Goal: Task Accomplishment & Management: Complete application form

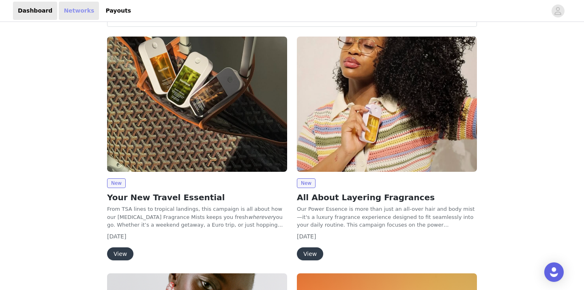
scroll to position [40, 0]
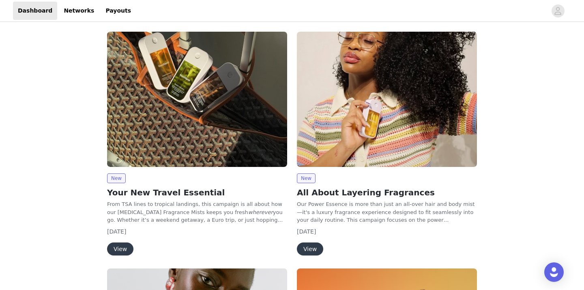
click at [123, 247] on button "View" at bounding box center [120, 248] width 26 height 13
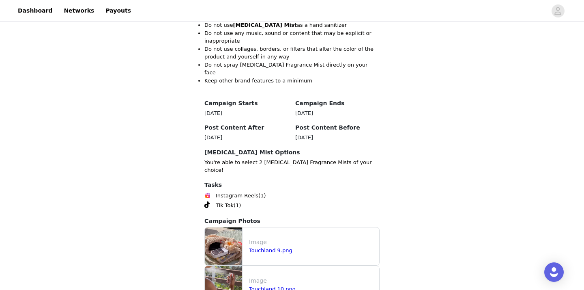
scroll to position [698, 0]
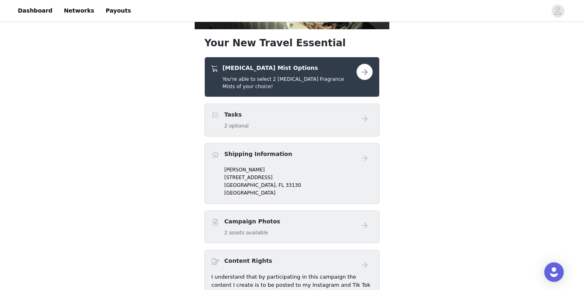
scroll to position [256, 0]
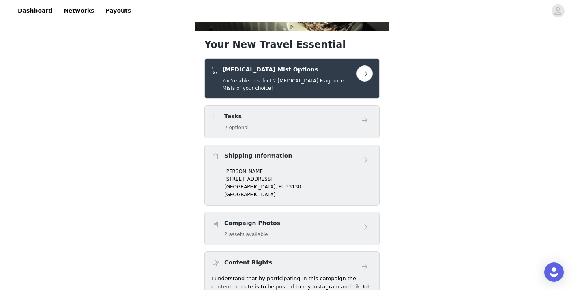
click at [362, 75] on button "button" at bounding box center [365, 73] width 16 height 16
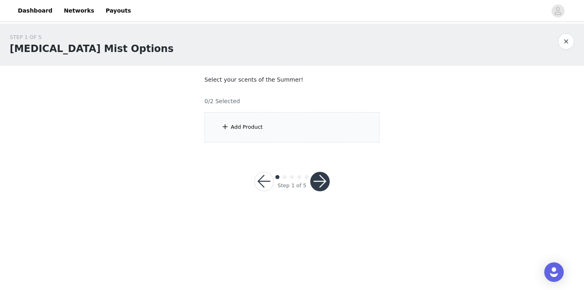
click at [259, 133] on div "Add Product" at bounding box center [291, 127] width 175 height 30
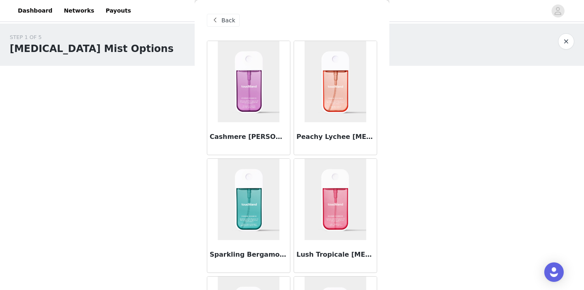
click at [258, 116] on img at bounding box center [249, 81] width 62 height 81
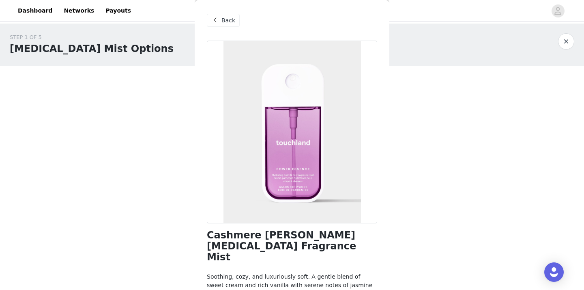
scroll to position [32, 0]
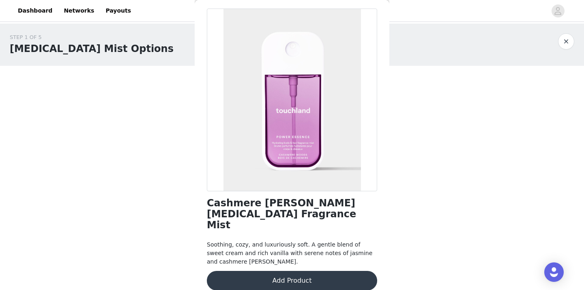
click at [279, 271] on button "Add Product" at bounding box center [292, 280] width 170 height 19
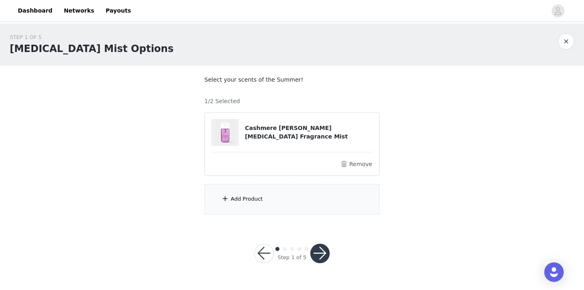
click at [267, 258] on button "button" at bounding box center [263, 252] width 19 height 19
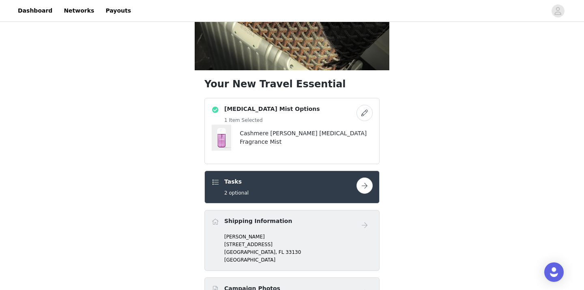
scroll to position [217, 0]
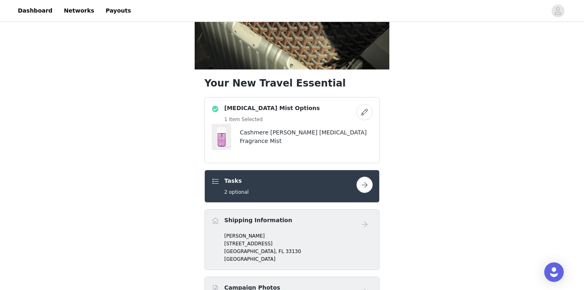
click at [367, 186] on button "button" at bounding box center [365, 184] width 16 height 16
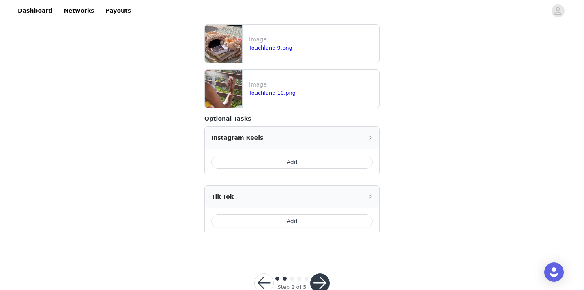
scroll to position [246, 0]
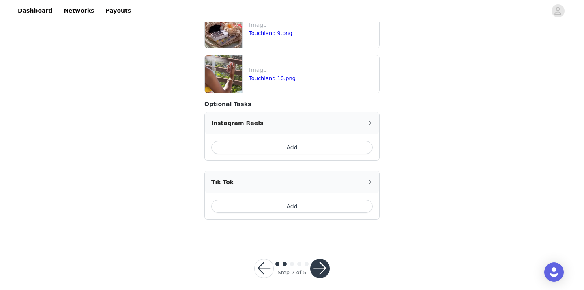
click at [265, 262] on button "button" at bounding box center [263, 267] width 19 height 19
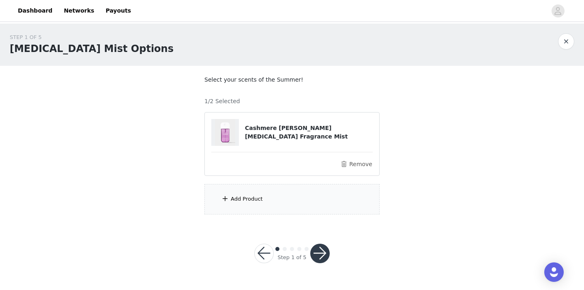
click at [252, 209] on div "Add Product" at bounding box center [291, 199] width 175 height 30
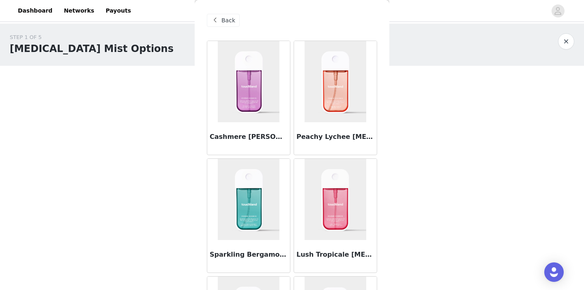
click at [224, 16] on span "Back" at bounding box center [229, 20] width 14 height 9
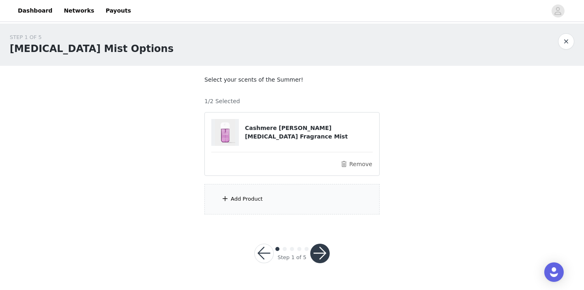
click at [249, 198] on div "Add Product" at bounding box center [247, 199] width 32 height 8
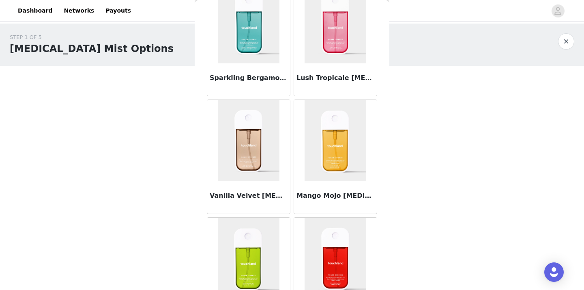
scroll to position [220, 0]
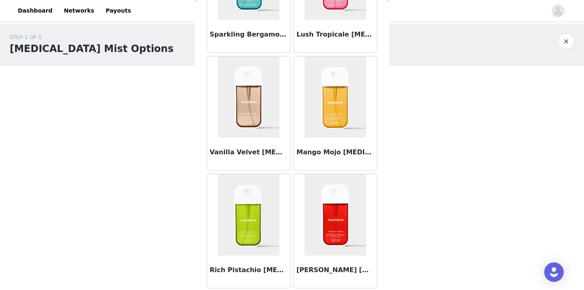
click at [339, 228] on img at bounding box center [336, 214] width 62 height 81
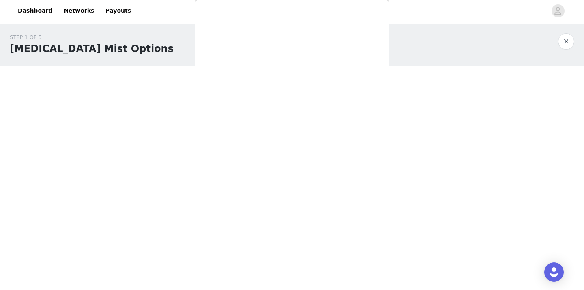
scroll to position [32, 0]
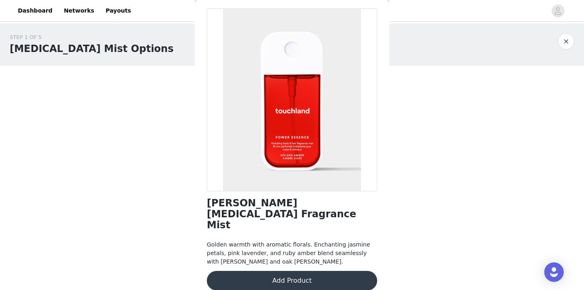
click at [295, 271] on button "Add Product" at bounding box center [292, 280] width 170 height 19
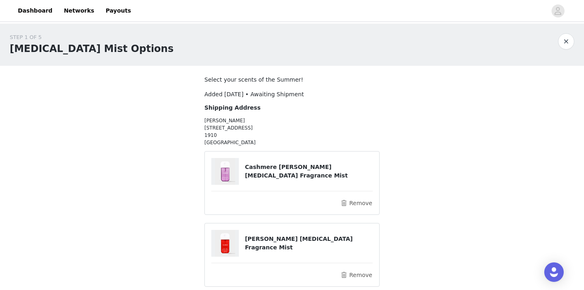
scroll to position [73, 0]
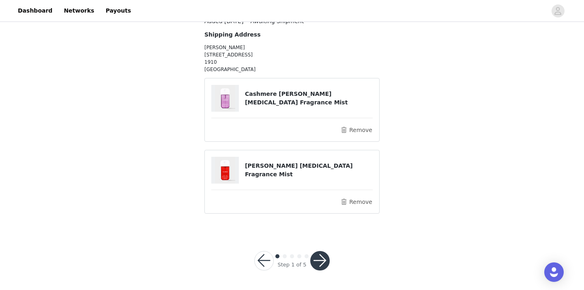
click at [321, 260] on button "button" at bounding box center [319, 260] width 19 height 19
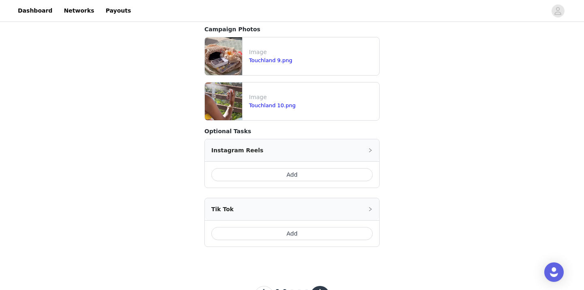
scroll to position [246, 0]
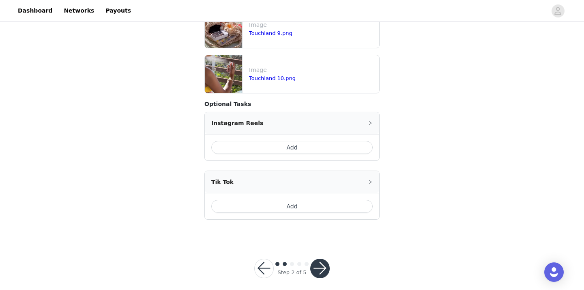
click at [299, 200] on button "Add" at bounding box center [291, 206] width 161 height 13
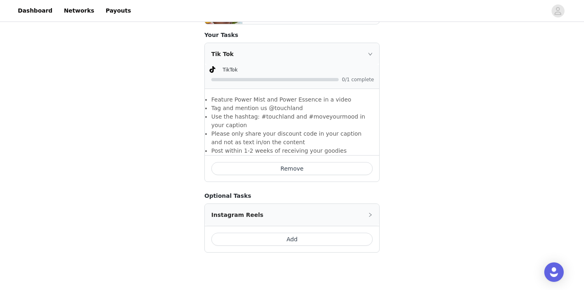
scroll to position [348, 0]
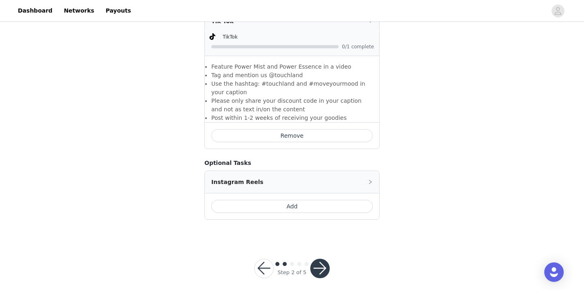
click at [325, 259] on button "button" at bounding box center [319, 267] width 19 height 19
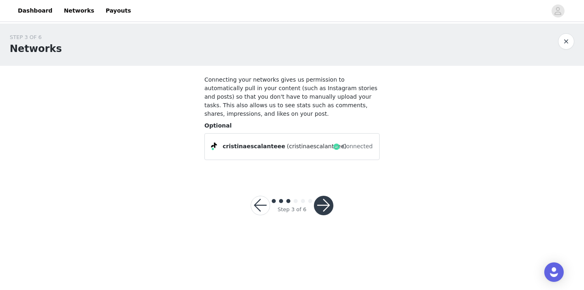
click at [324, 210] on button "button" at bounding box center [323, 205] width 19 height 19
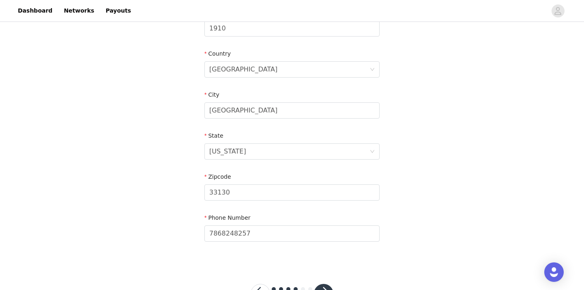
scroll to position [272, 0]
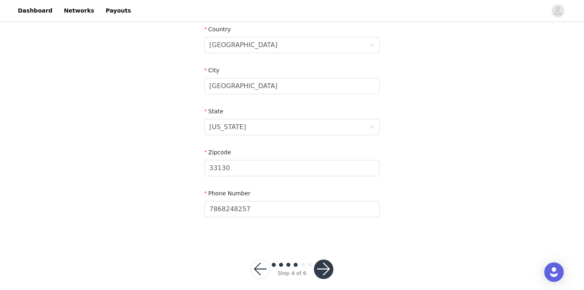
click at [319, 259] on button "button" at bounding box center [323, 268] width 19 height 19
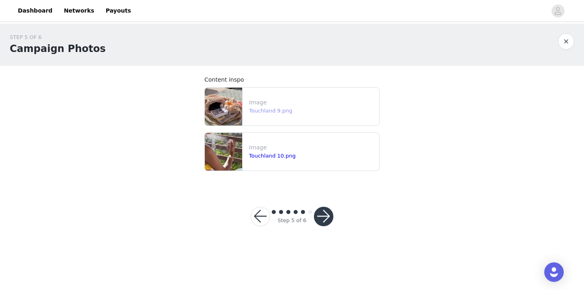
click at [262, 111] on link "Touchland 9.png" at bounding box center [270, 111] width 43 height 6
click at [320, 219] on button "button" at bounding box center [323, 216] width 19 height 19
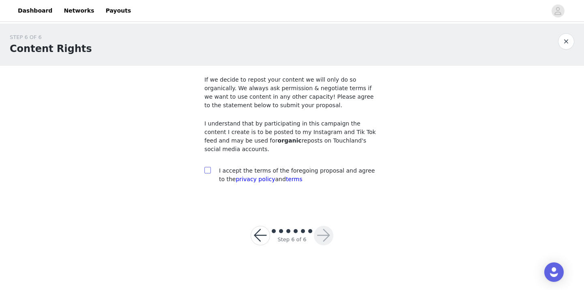
click at [208, 174] on label at bounding box center [207, 170] width 6 height 9
click at [208, 172] on input "checkbox" at bounding box center [207, 170] width 6 height 6
checkbox input "true"
click at [325, 240] on button "button" at bounding box center [323, 235] width 19 height 19
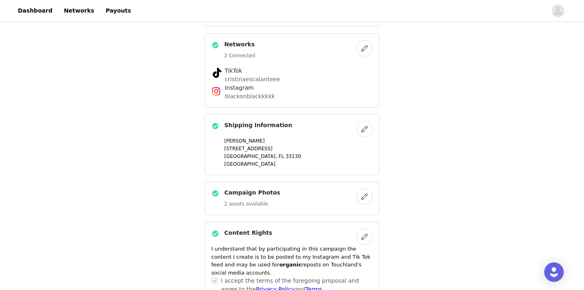
scroll to position [529, 0]
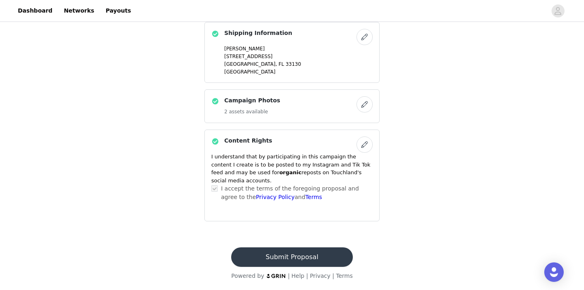
click at [295, 254] on button "Submit Proposal" at bounding box center [291, 256] width 121 height 19
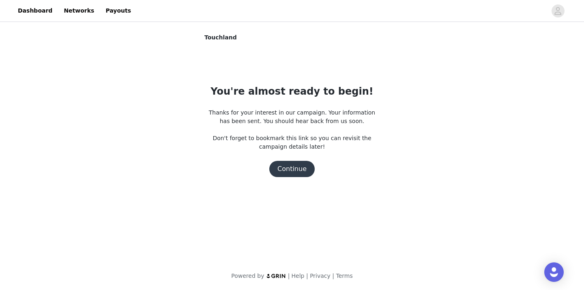
click at [297, 174] on button "Continue" at bounding box center [291, 169] width 45 height 16
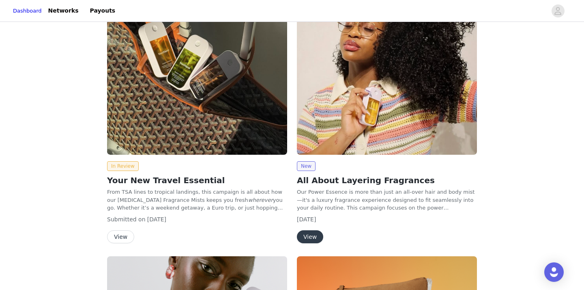
scroll to position [58, 0]
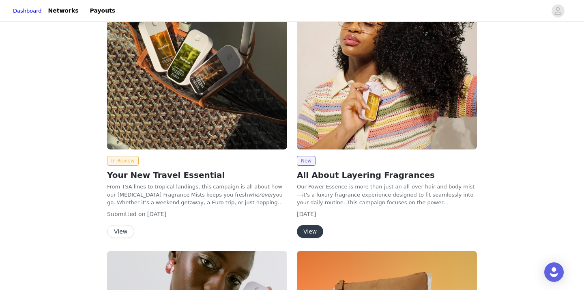
click at [308, 230] on button "View" at bounding box center [310, 231] width 26 height 13
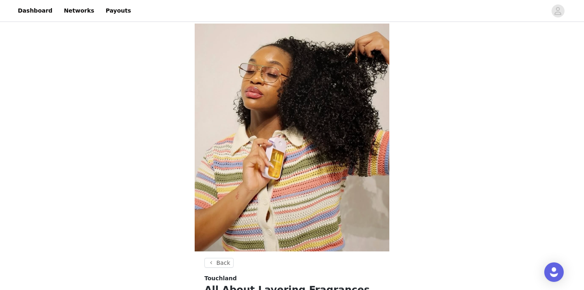
scroll to position [131, 0]
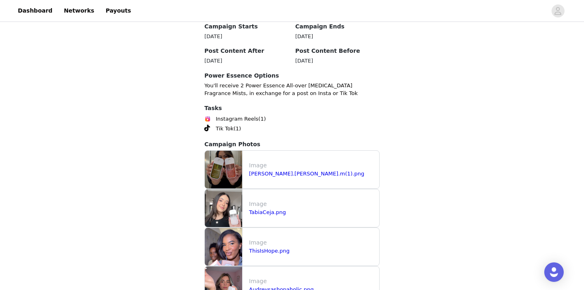
scroll to position [867, 0]
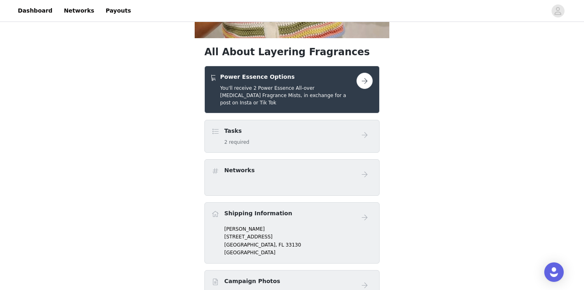
scroll to position [217, 0]
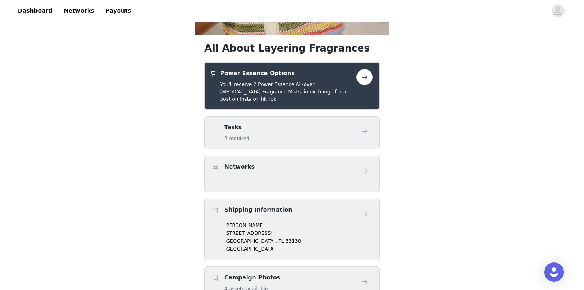
click at [368, 80] on button "button" at bounding box center [365, 77] width 16 height 16
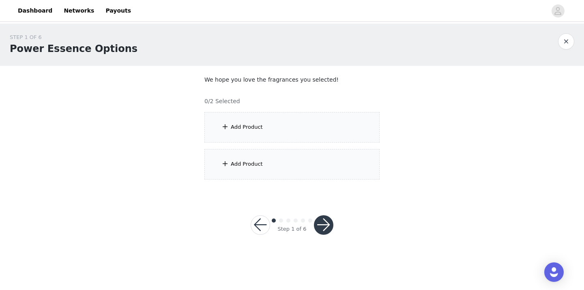
click at [261, 130] on div "Add Product" at bounding box center [291, 127] width 175 height 30
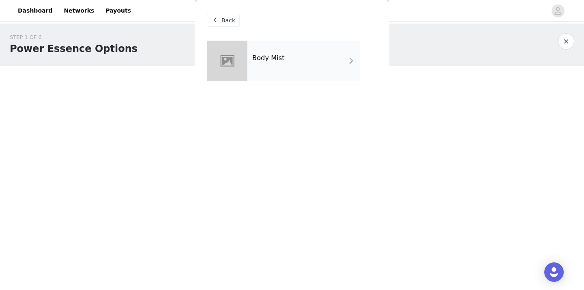
click at [312, 63] on div "Body Mist" at bounding box center [303, 61] width 113 height 41
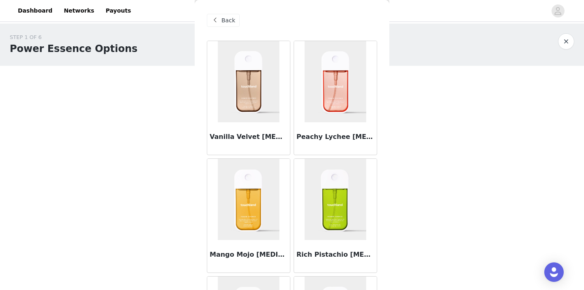
scroll to position [24, 0]
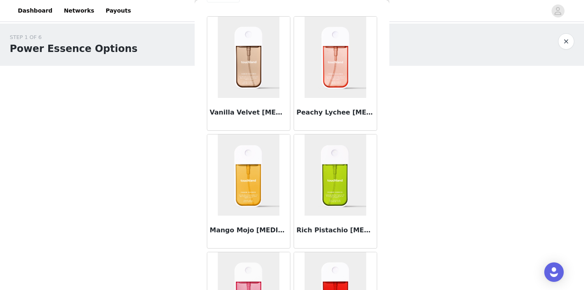
click at [326, 193] on img at bounding box center [336, 174] width 62 height 81
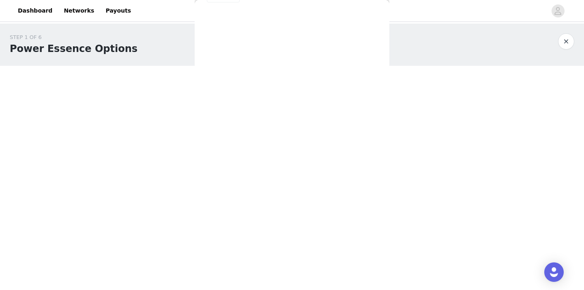
scroll to position [23, 0]
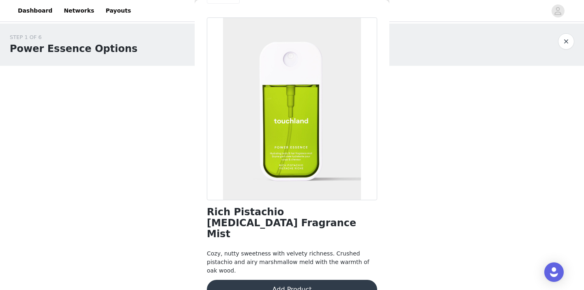
click at [308, 258] on div "Rich Pistachio [MEDICAL_DATA] Fragrance Mist Cozy, nutty sweetness with velvety…" at bounding box center [292, 162] width 170 height 291
click at [304, 280] on button "Add Product" at bounding box center [292, 289] width 170 height 19
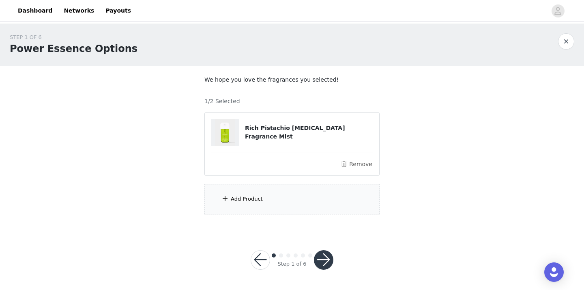
click at [279, 198] on div "Add Product" at bounding box center [291, 199] width 175 height 30
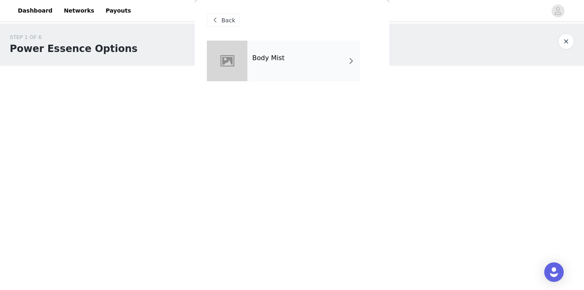
click at [302, 45] on div "Body Mist" at bounding box center [303, 61] width 113 height 41
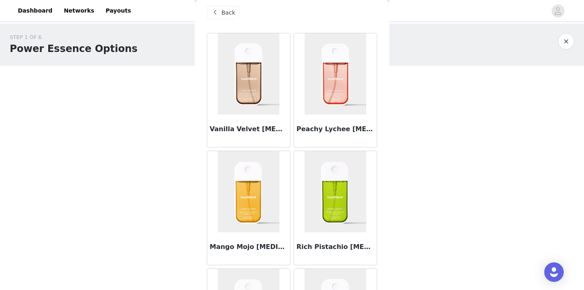
scroll to position [9, 0]
click at [326, 101] on img at bounding box center [336, 72] width 62 height 81
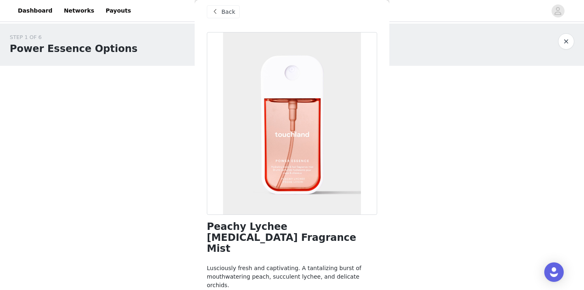
scroll to position [23, 0]
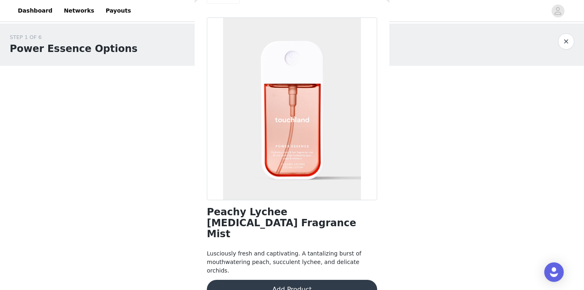
click at [300, 280] on button "Add Product" at bounding box center [292, 289] width 170 height 19
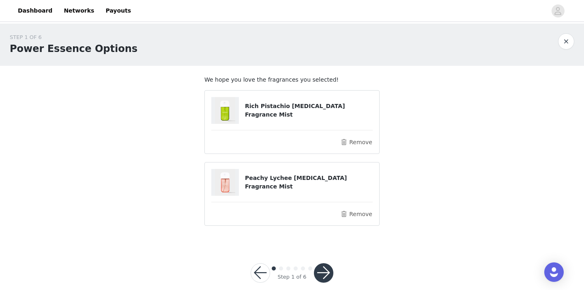
scroll to position [12, 0]
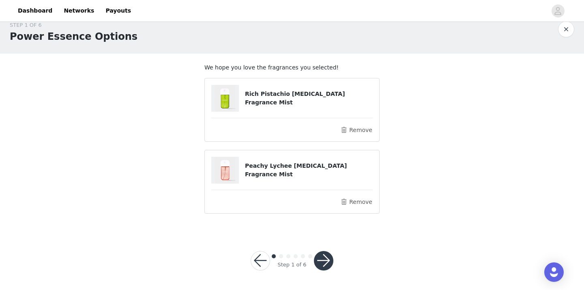
click at [320, 265] on button "button" at bounding box center [323, 260] width 19 height 19
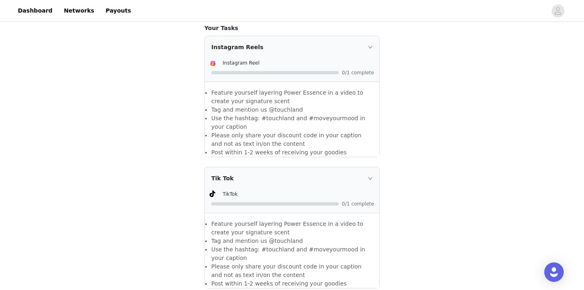
scroll to position [520, 0]
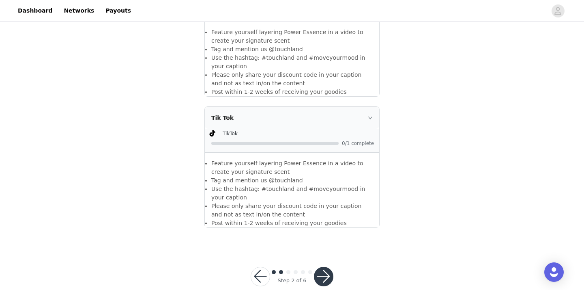
click at [329, 267] on button "button" at bounding box center [323, 276] width 19 height 19
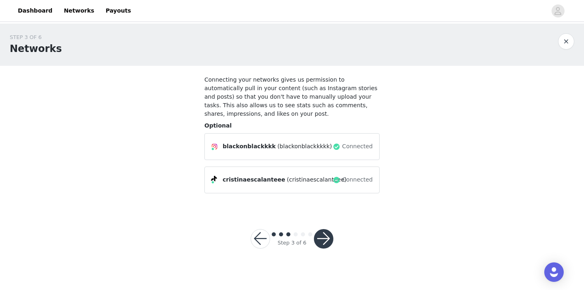
click at [326, 179] on span "(cristinaescalanteee)" at bounding box center [317, 179] width 60 height 9
click at [324, 229] on button "button" at bounding box center [323, 238] width 19 height 19
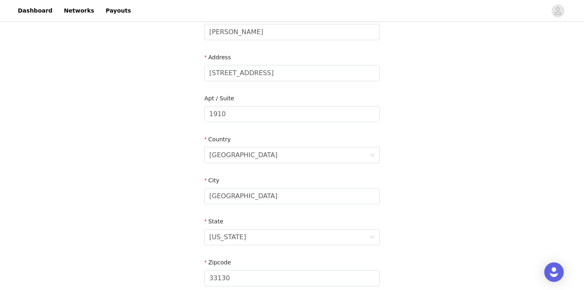
scroll to position [272, 0]
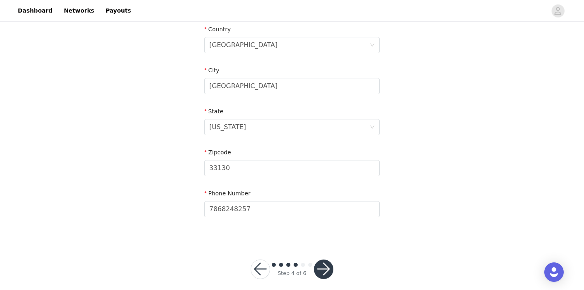
click at [327, 259] on button "button" at bounding box center [323, 268] width 19 height 19
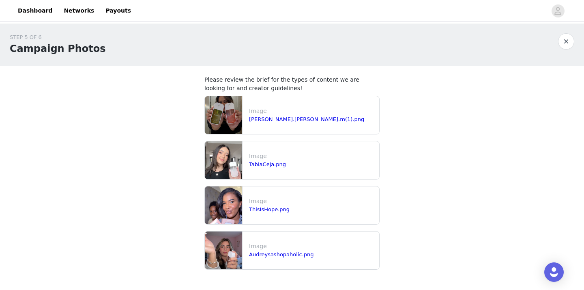
scroll to position [54, 0]
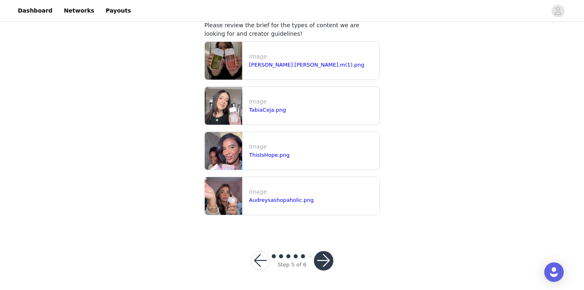
click at [325, 270] on div "Step 5 of 6" at bounding box center [292, 260] width 102 height 39
click at [324, 262] on button "button" at bounding box center [323, 260] width 19 height 19
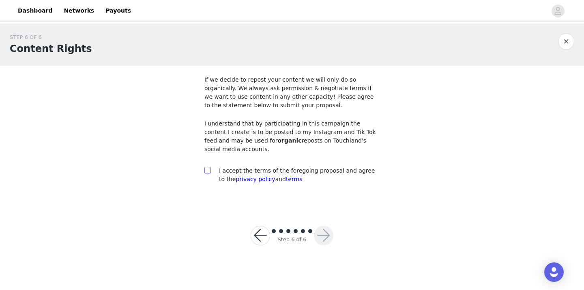
click at [209, 172] on input "checkbox" at bounding box center [207, 170] width 6 height 6
checkbox input "true"
click at [321, 235] on button "button" at bounding box center [323, 235] width 19 height 19
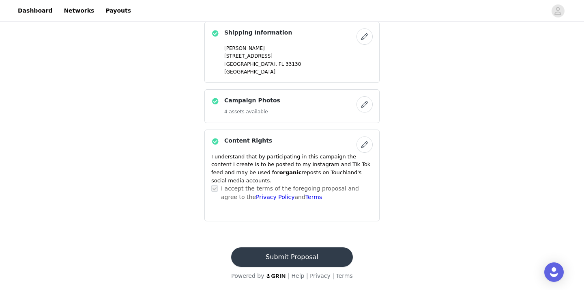
click at [303, 257] on button "Submit Proposal" at bounding box center [291, 256] width 121 height 19
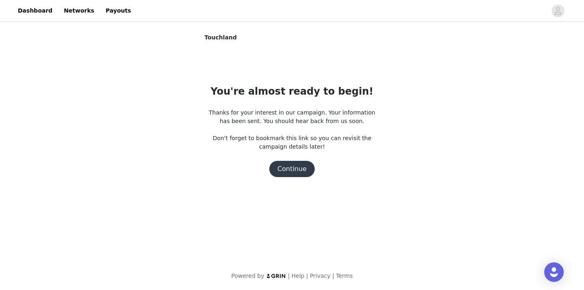
click at [294, 168] on button "Continue" at bounding box center [291, 169] width 45 height 16
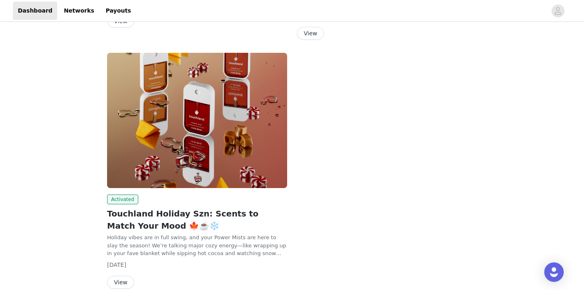
scroll to position [532, 0]
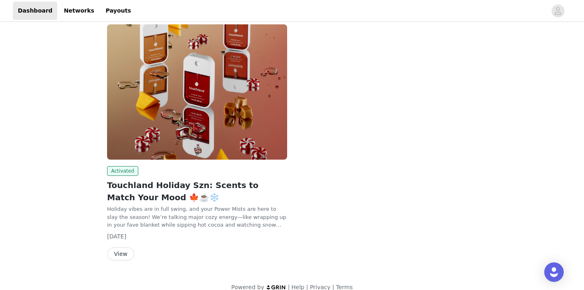
click at [122, 247] on button "View" at bounding box center [120, 253] width 27 height 13
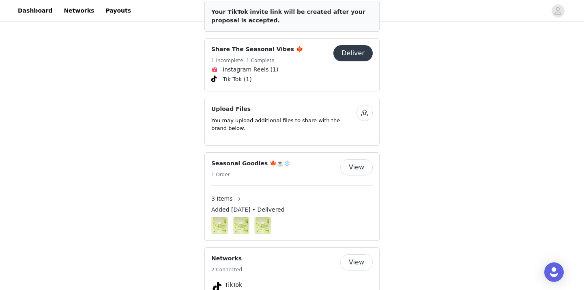
scroll to position [465, 0]
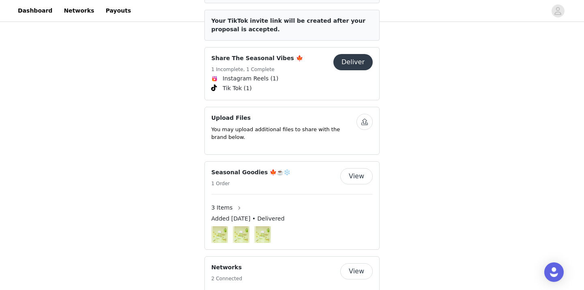
click at [353, 57] on button "Deliver" at bounding box center [353, 62] width 39 height 16
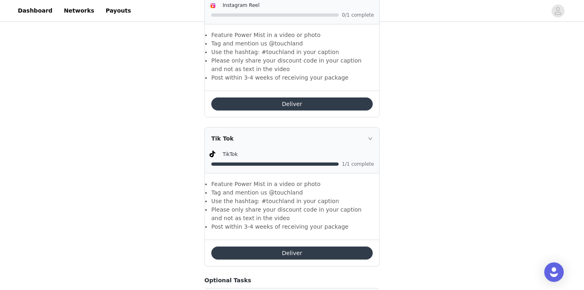
scroll to position [692, 0]
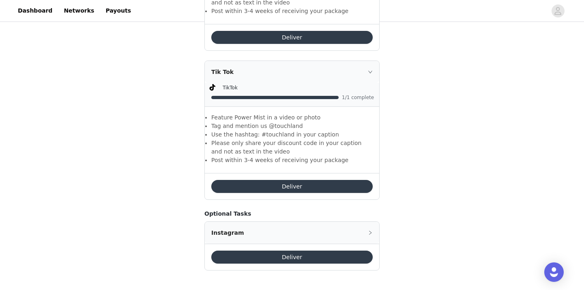
click at [303, 184] on button "Deliver" at bounding box center [291, 186] width 161 height 13
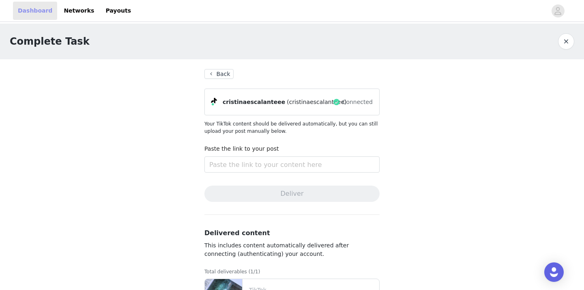
click at [45, 11] on link "Dashboard" at bounding box center [35, 11] width 44 height 18
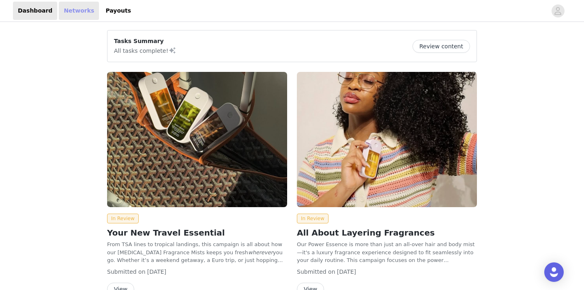
click at [66, 6] on link "Networks" at bounding box center [79, 11] width 40 height 18
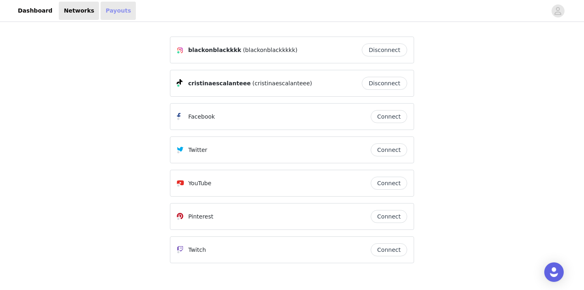
click at [111, 12] on link "Payouts" at bounding box center [118, 11] width 35 height 18
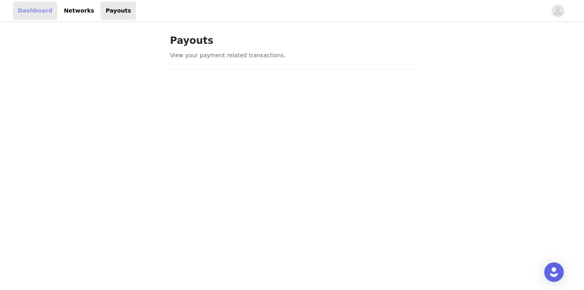
click at [30, 12] on link "Dashboard" at bounding box center [35, 11] width 44 height 18
